Goal: Book appointment/travel/reservation

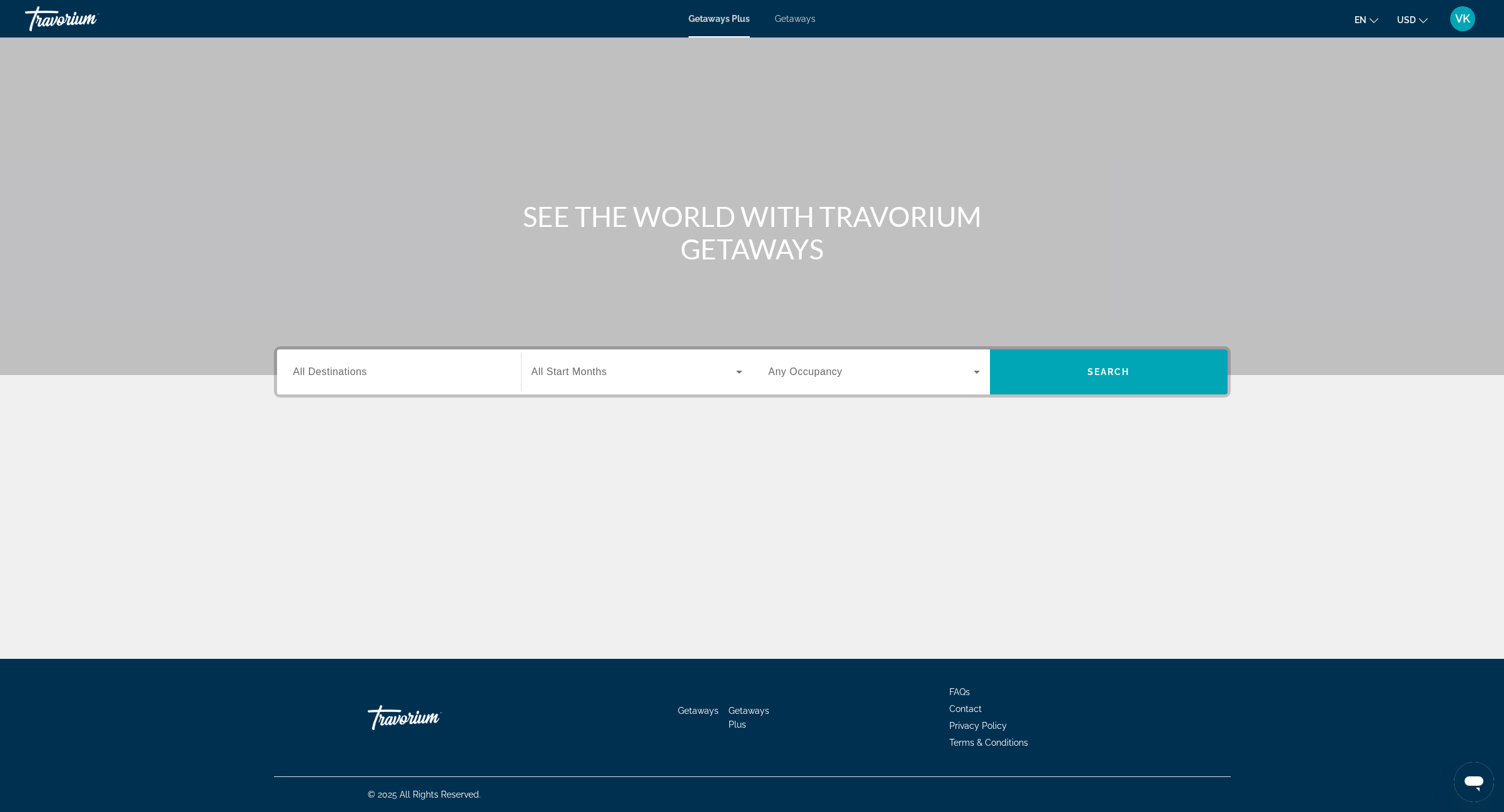
click at [394, 373] on input "Destination All Destinations" at bounding box center [399, 372] width 211 height 15
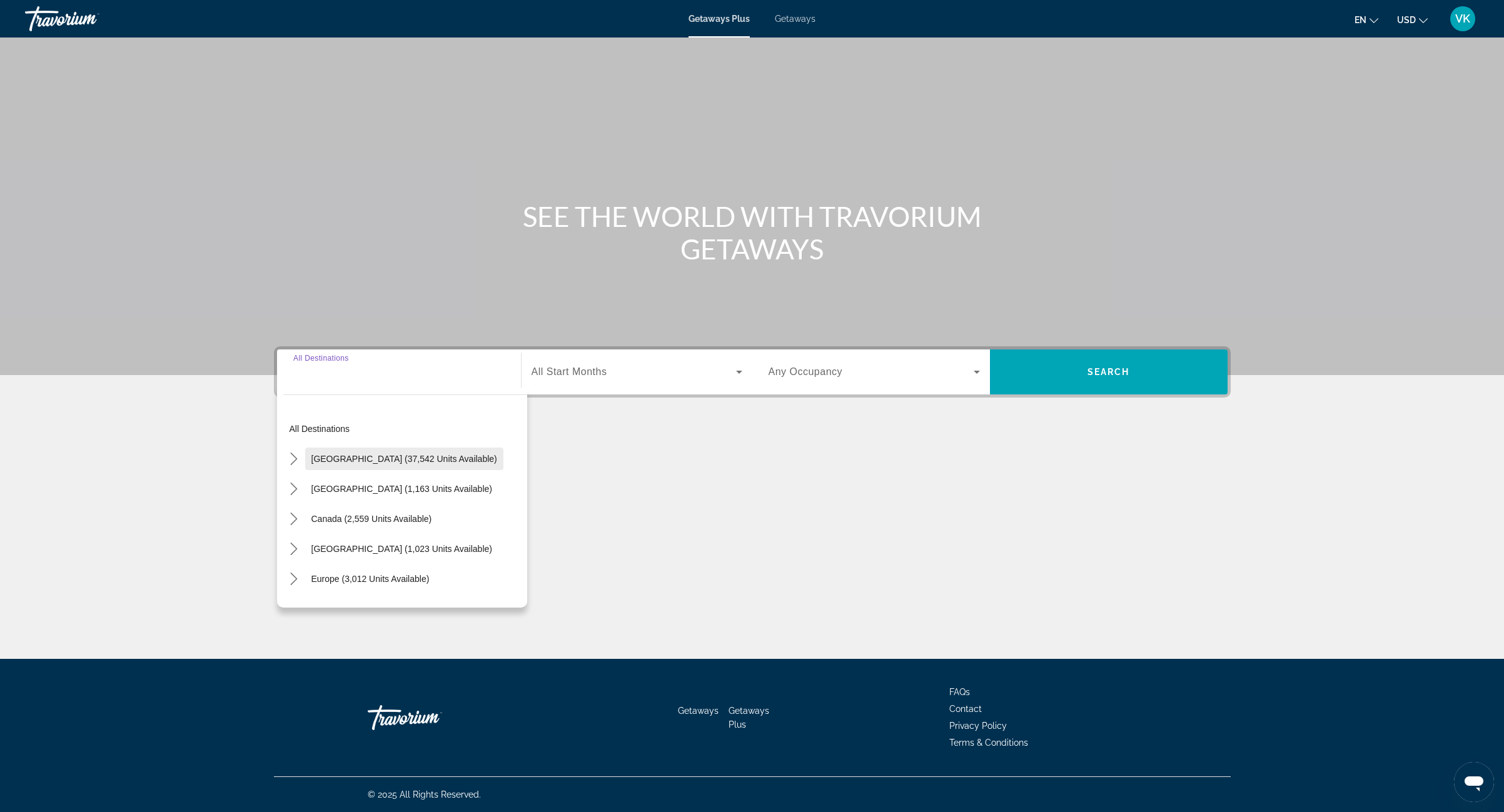
click at [354, 456] on span "[GEOGRAPHIC_DATA] (37,542 units available)" at bounding box center [404, 458] width 186 height 10
type input "**********"
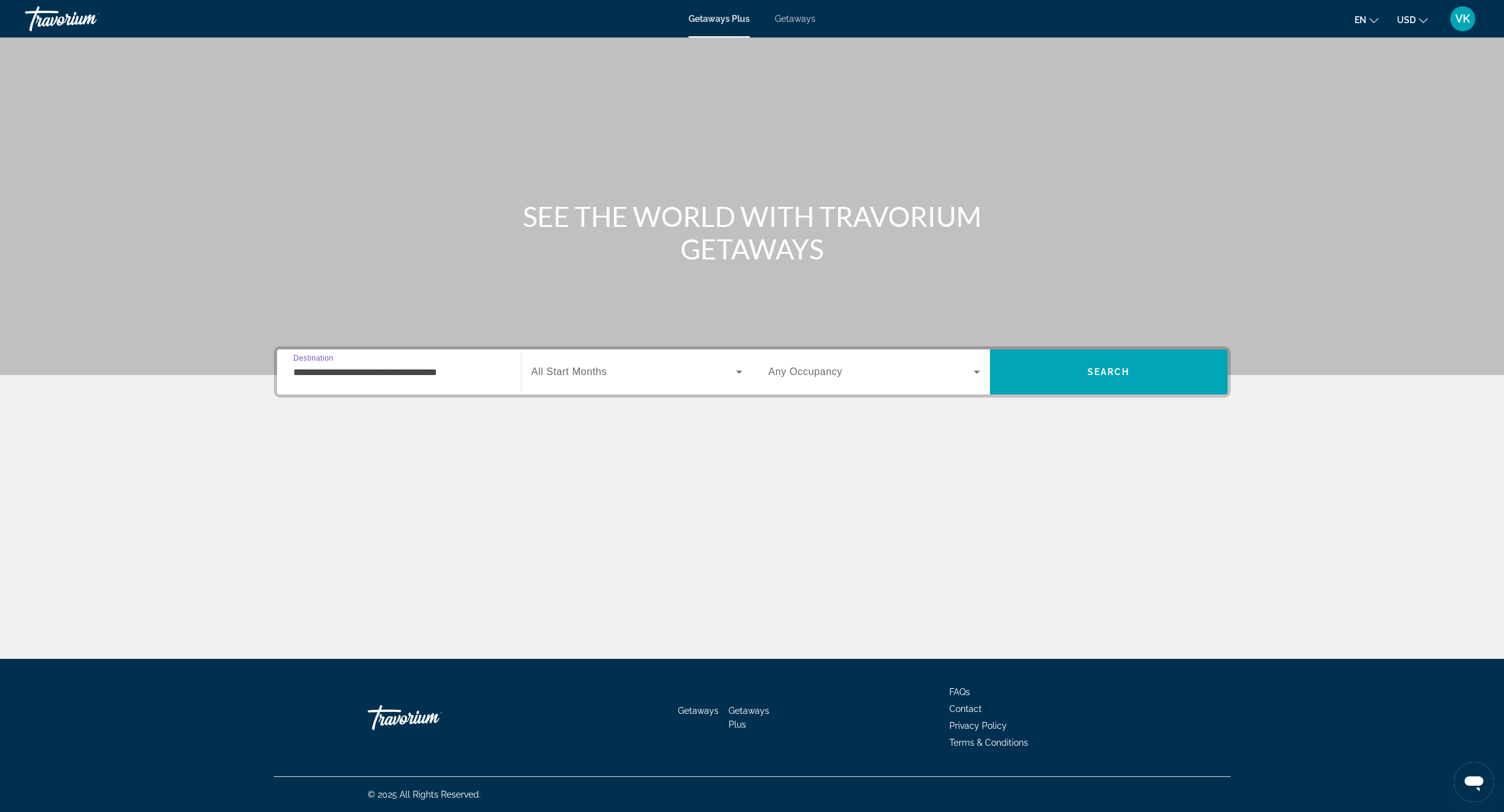
click at [578, 370] on span "All Start Months" at bounding box center [569, 372] width 76 height 11
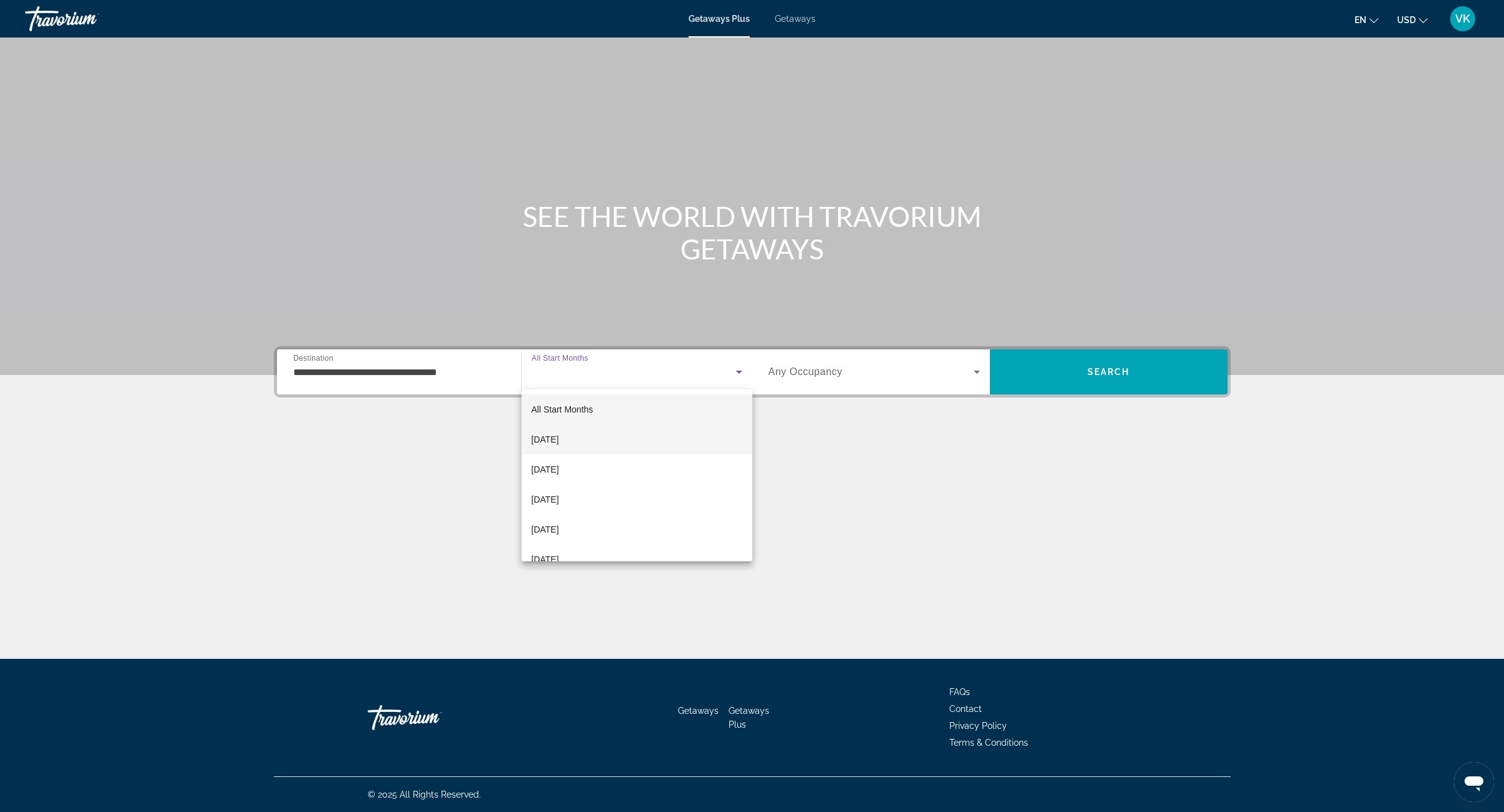
click at [555, 440] on span "[DATE]" at bounding box center [545, 439] width 27 height 15
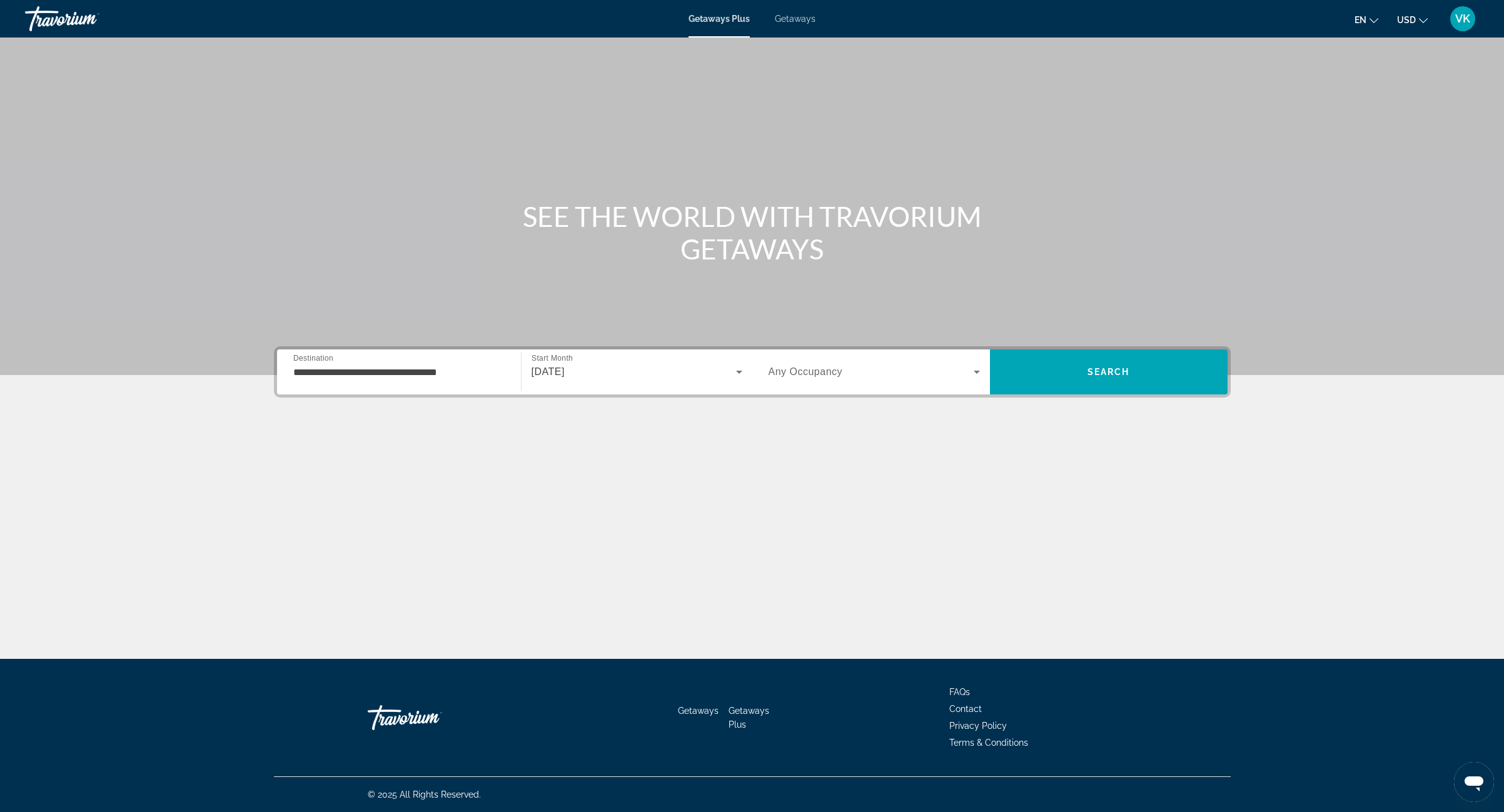
click at [793, 373] on span "Any Occupancy" at bounding box center [805, 372] width 74 height 11
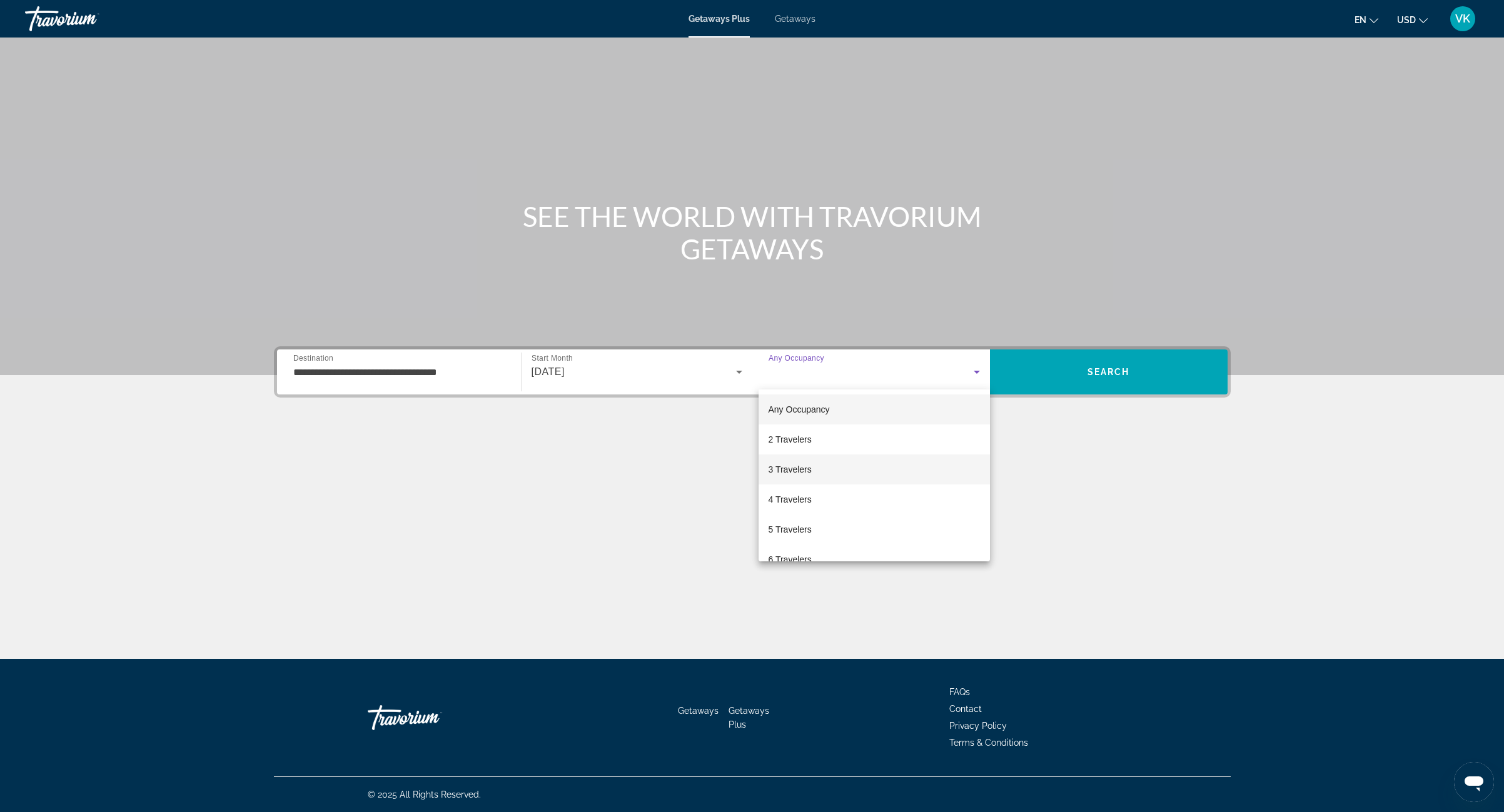
click at [792, 466] on span "3 Travelers" at bounding box center [790, 469] width 43 height 15
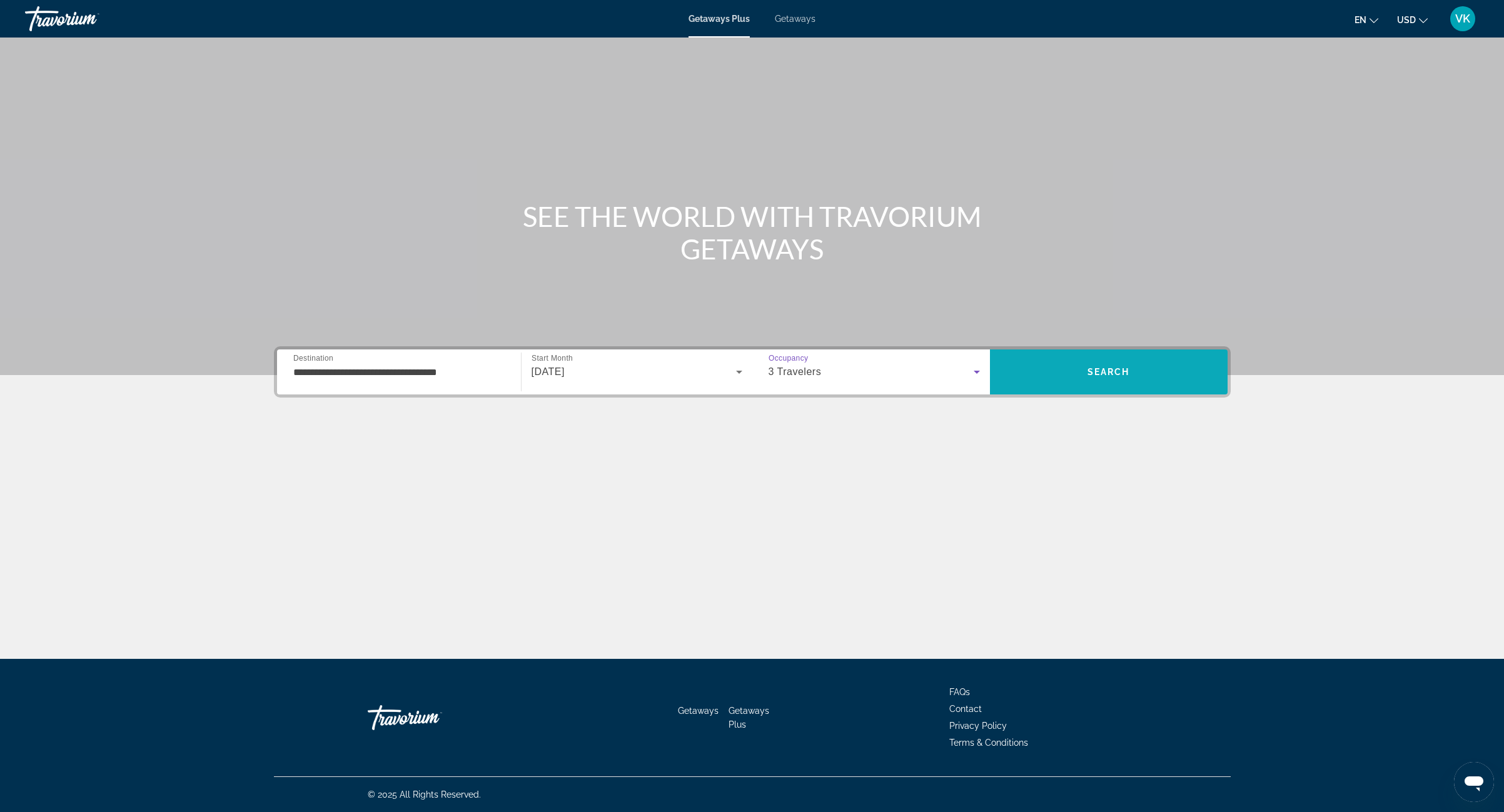
click at [1079, 376] on span "Search" at bounding box center [1108, 372] width 237 height 30
